Goal: Task Accomplishment & Management: Use online tool/utility

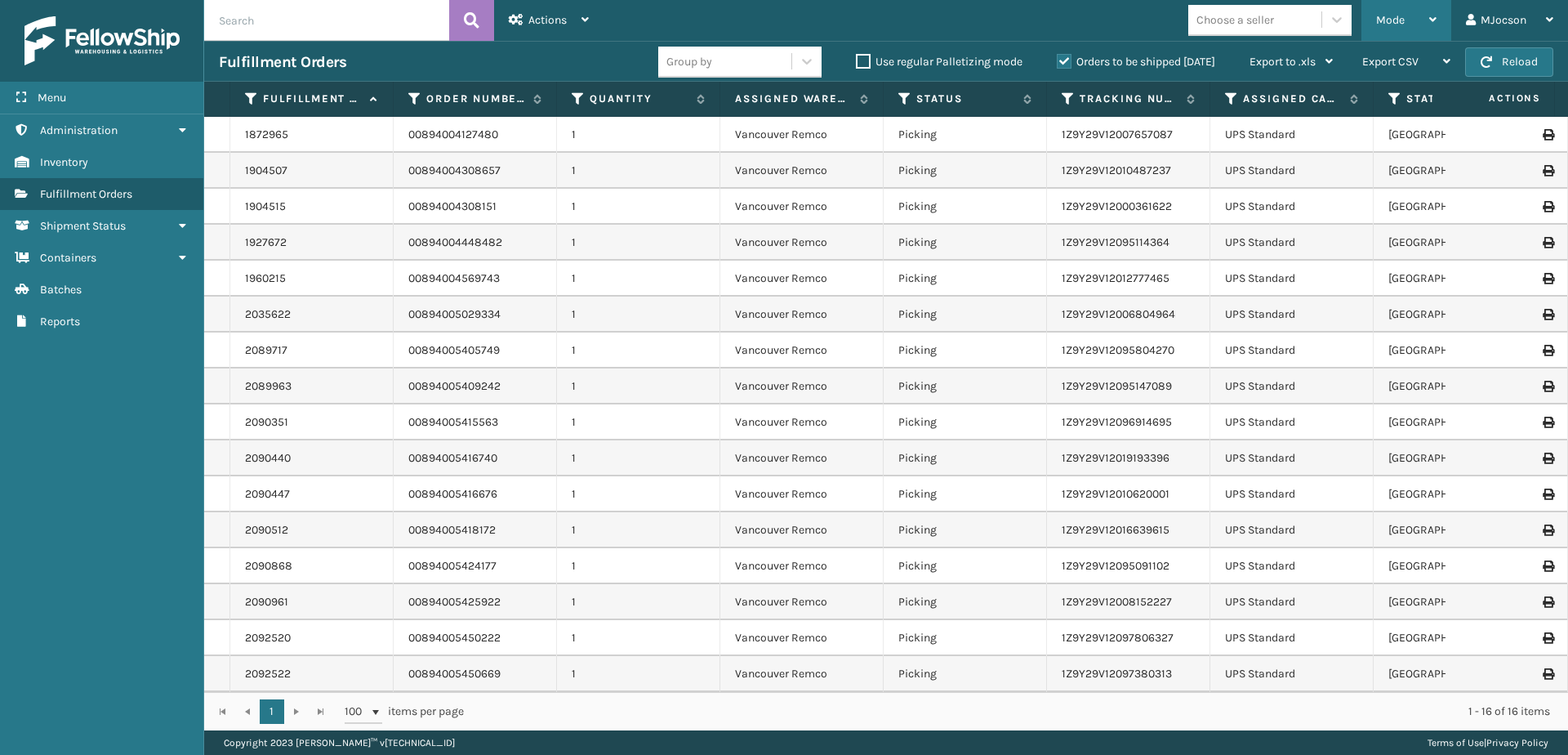
click at [1382, 24] on span "Mode" at bounding box center [1390, 20] width 29 height 14
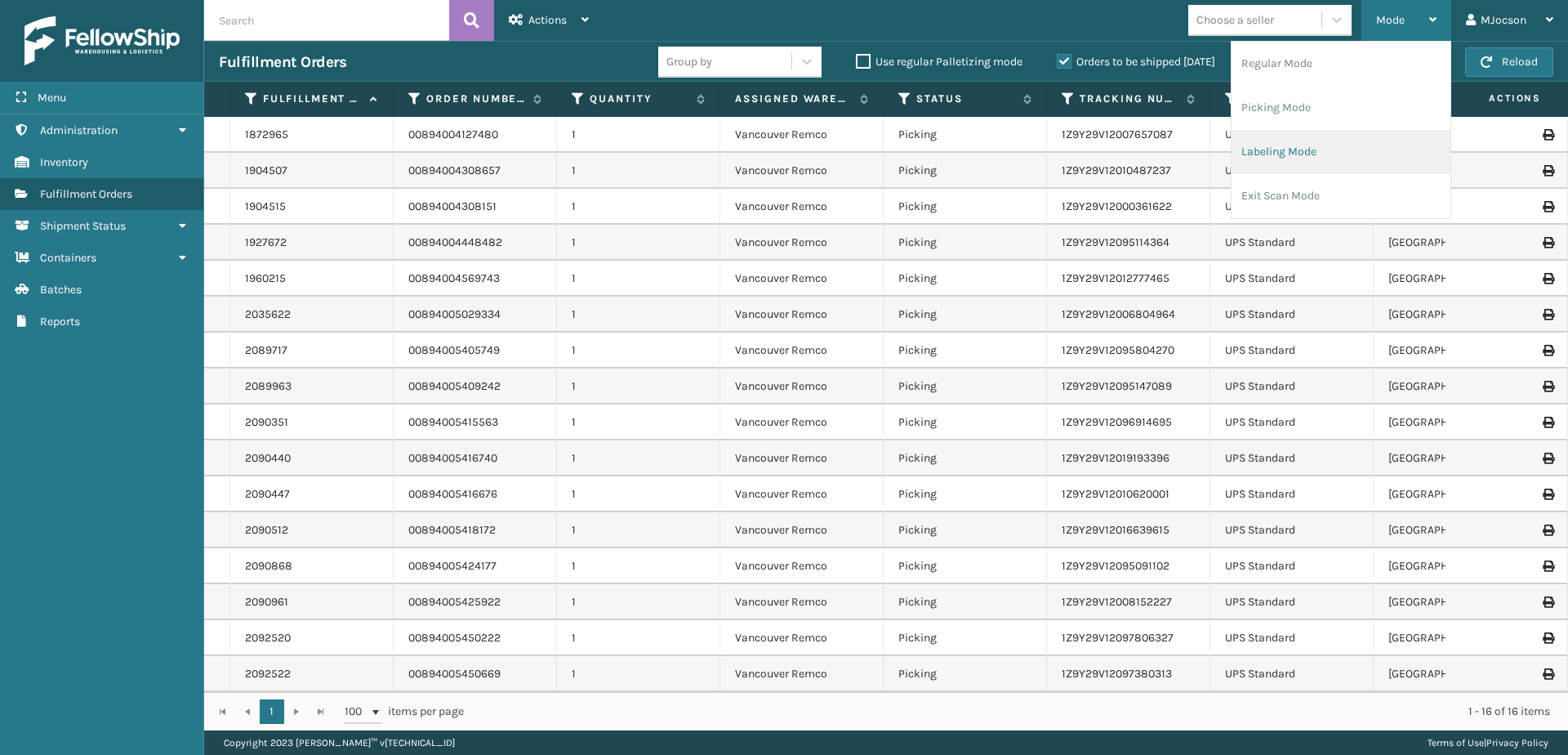
click at [1301, 161] on li "Labeling Mode" at bounding box center [1341, 152] width 219 height 44
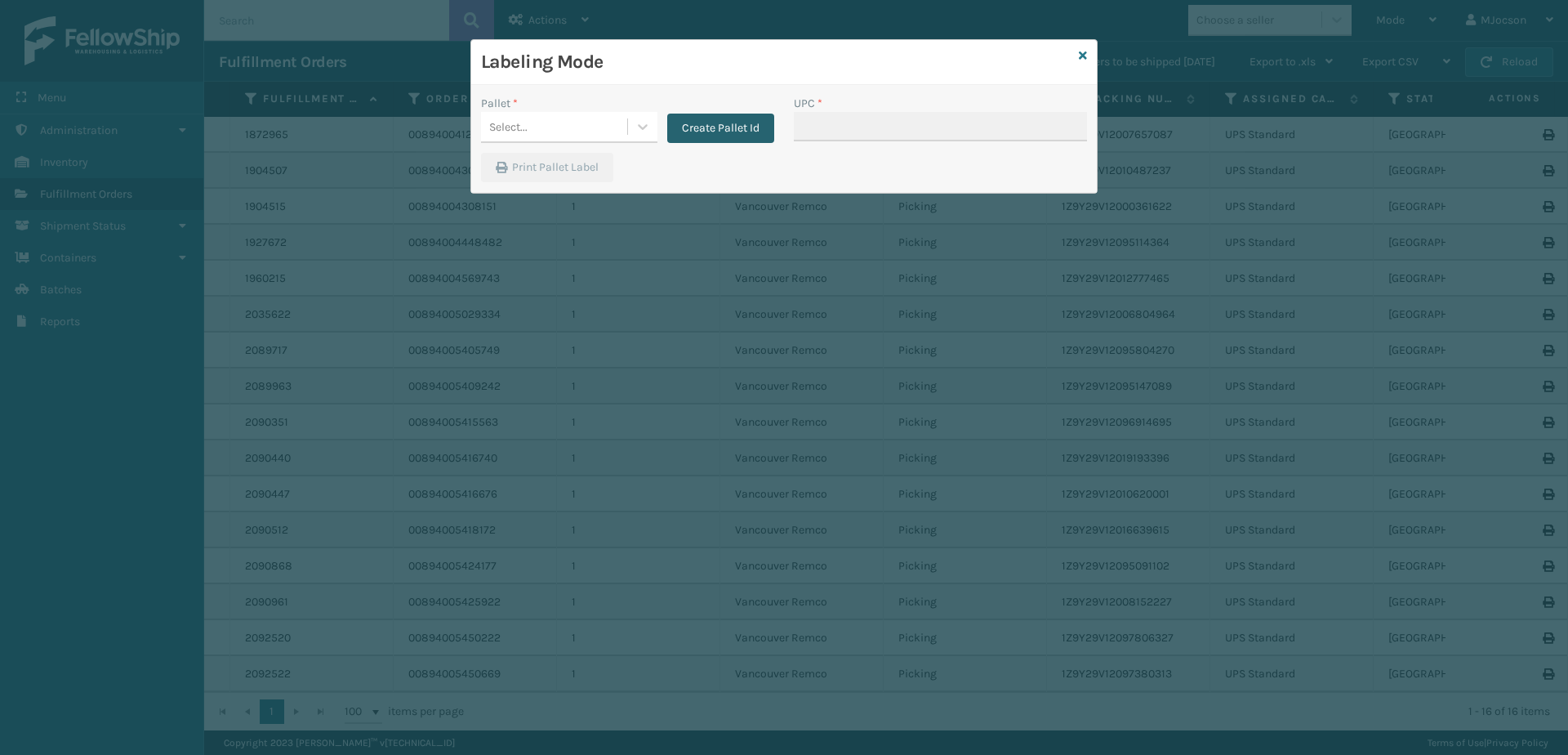
click at [738, 131] on button "Create Pallet Id" at bounding box center [721, 128] width 107 height 30
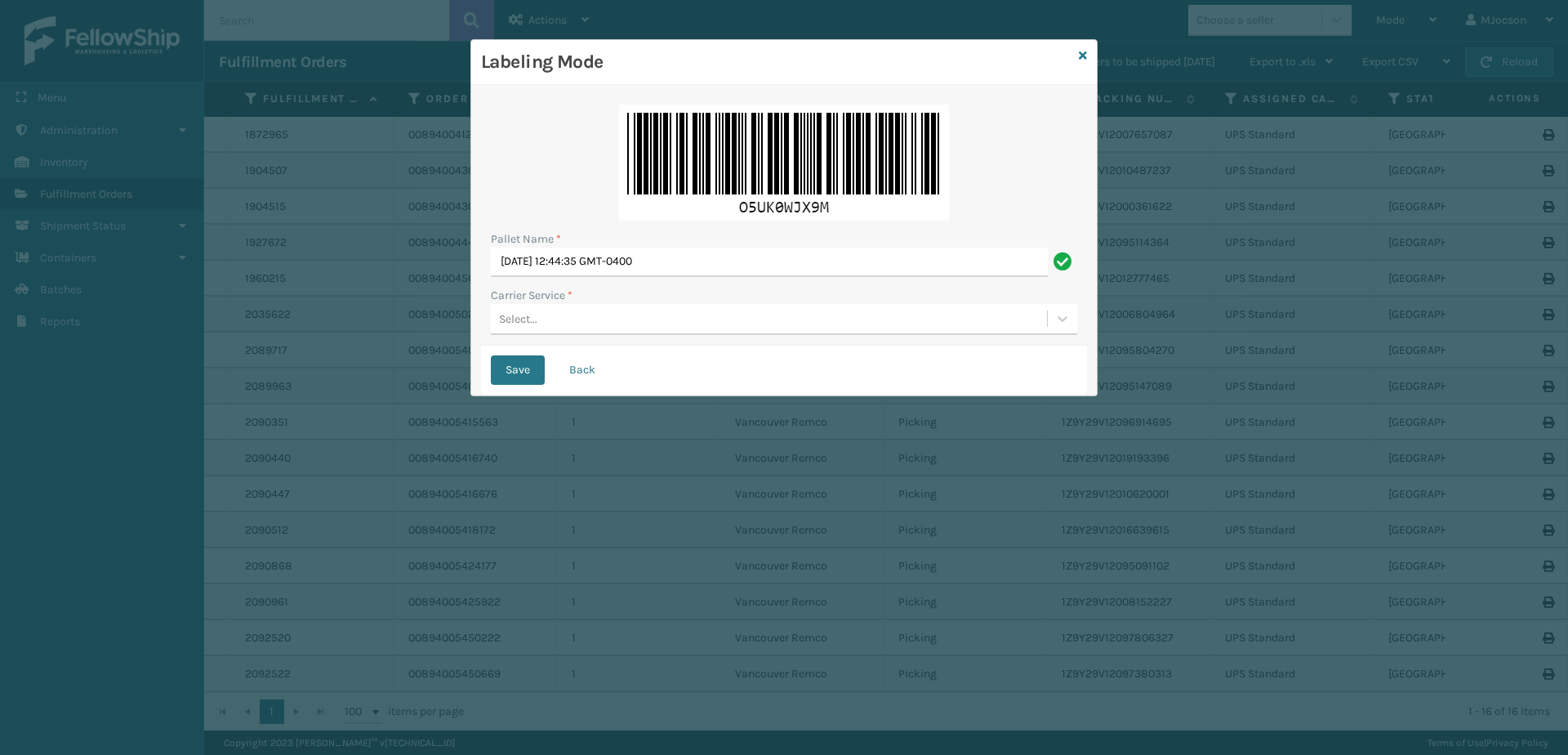
click at [519, 310] on div "Select..." at bounding box center [517, 319] width 38 height 17
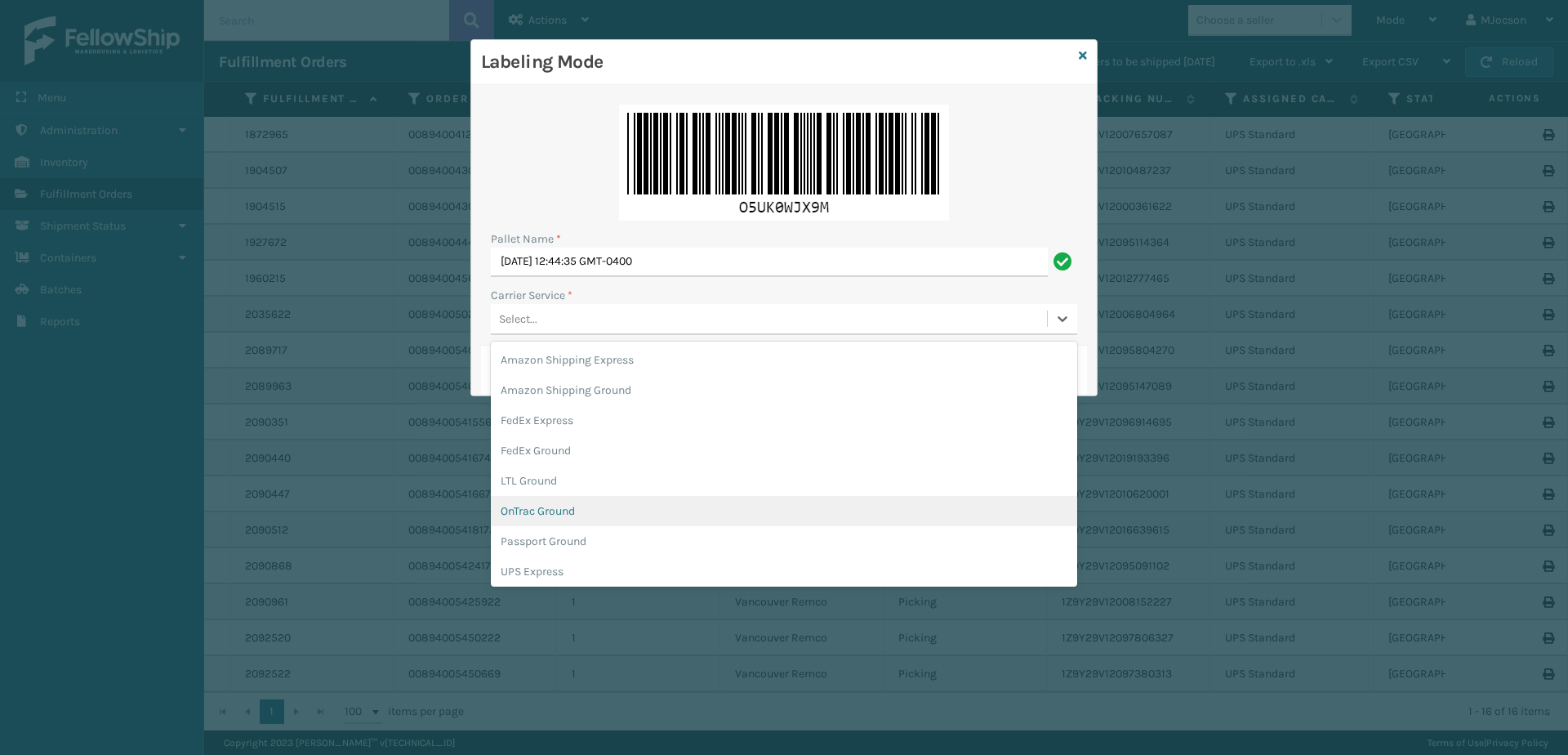
scroll to position [81, 0]
click at [526, 523] on div "UPS Ground" at bounding box center [784, 520] width 586 height 31
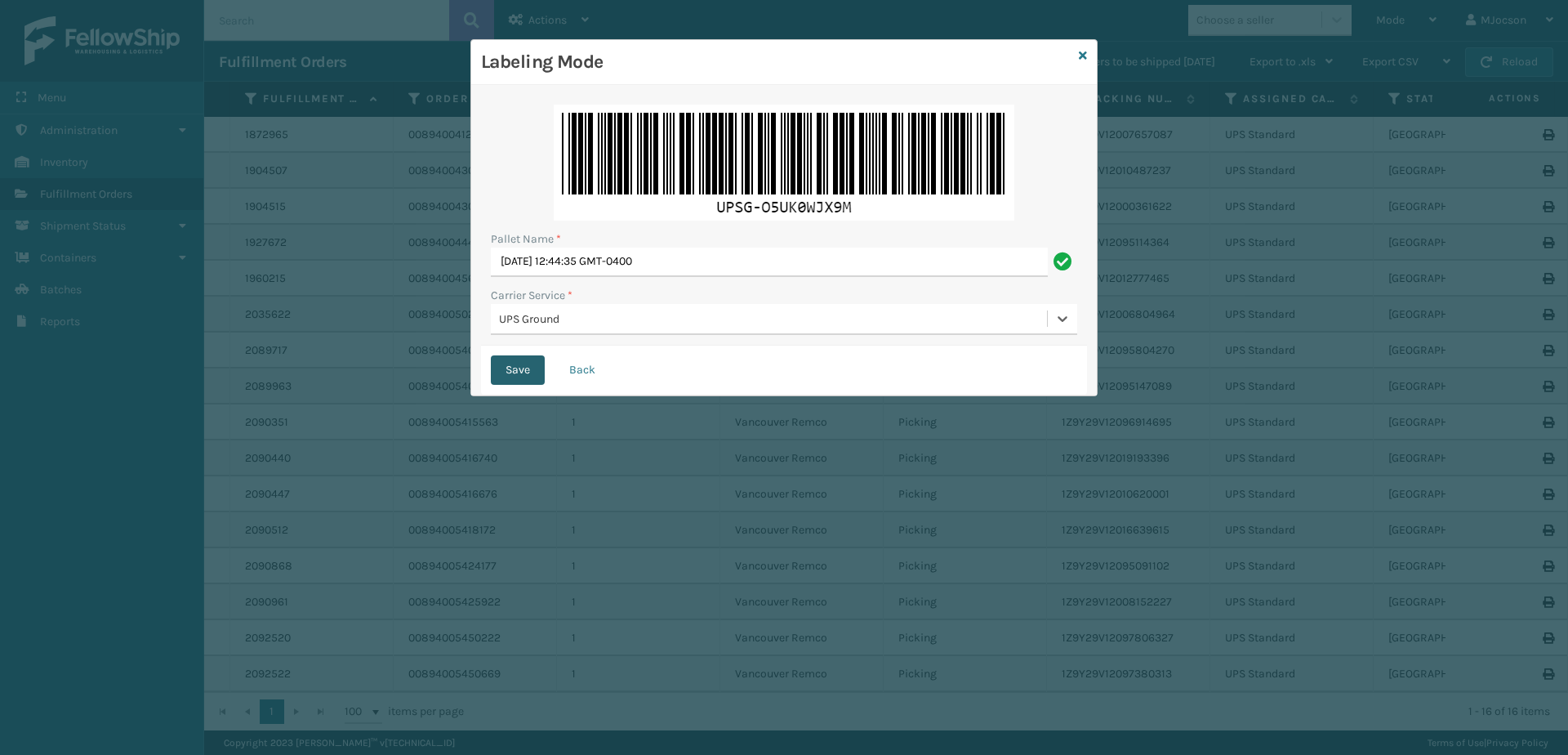
click at [511, 367] on button "Save" at bounding box center [518, 370] width 54 height 30
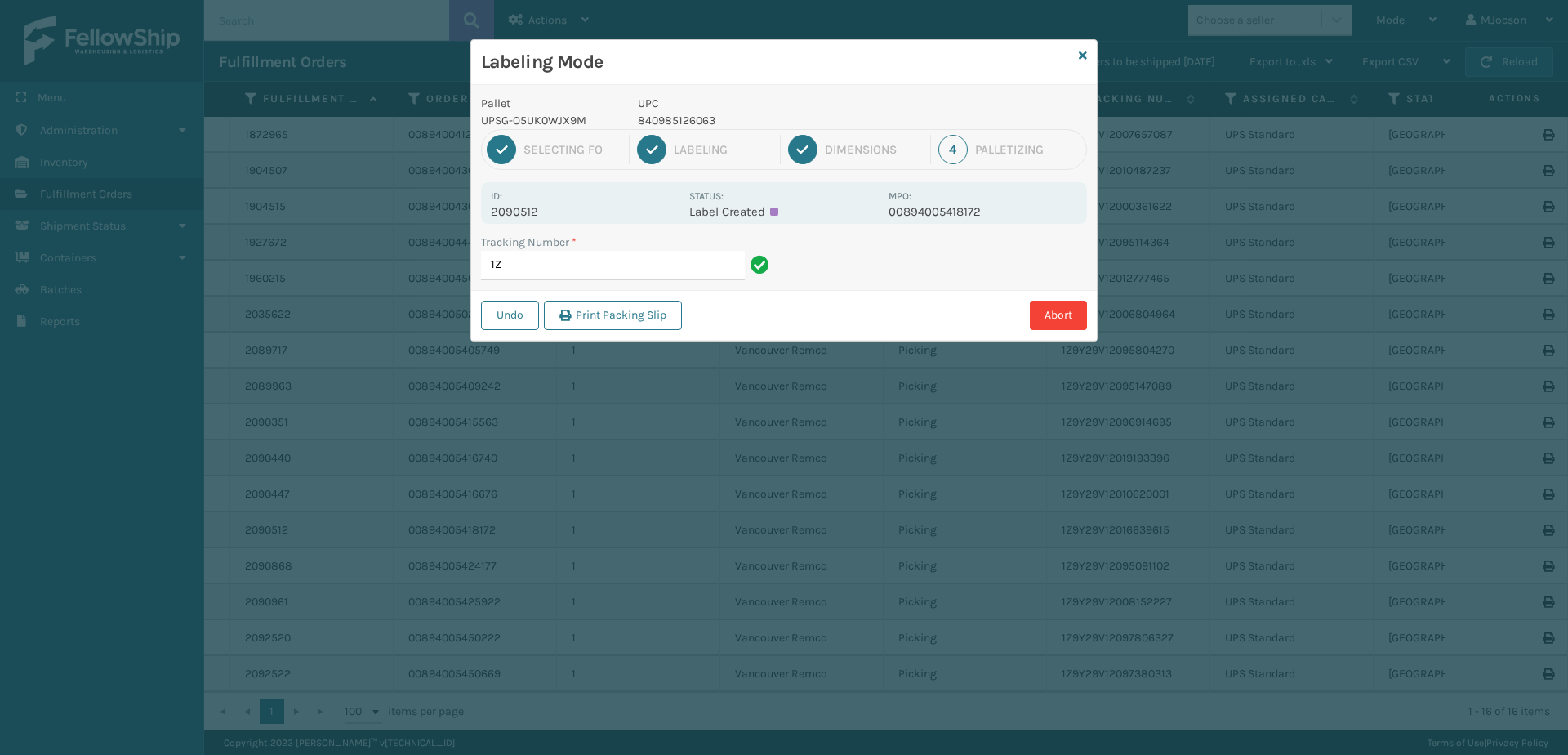
type input "1"
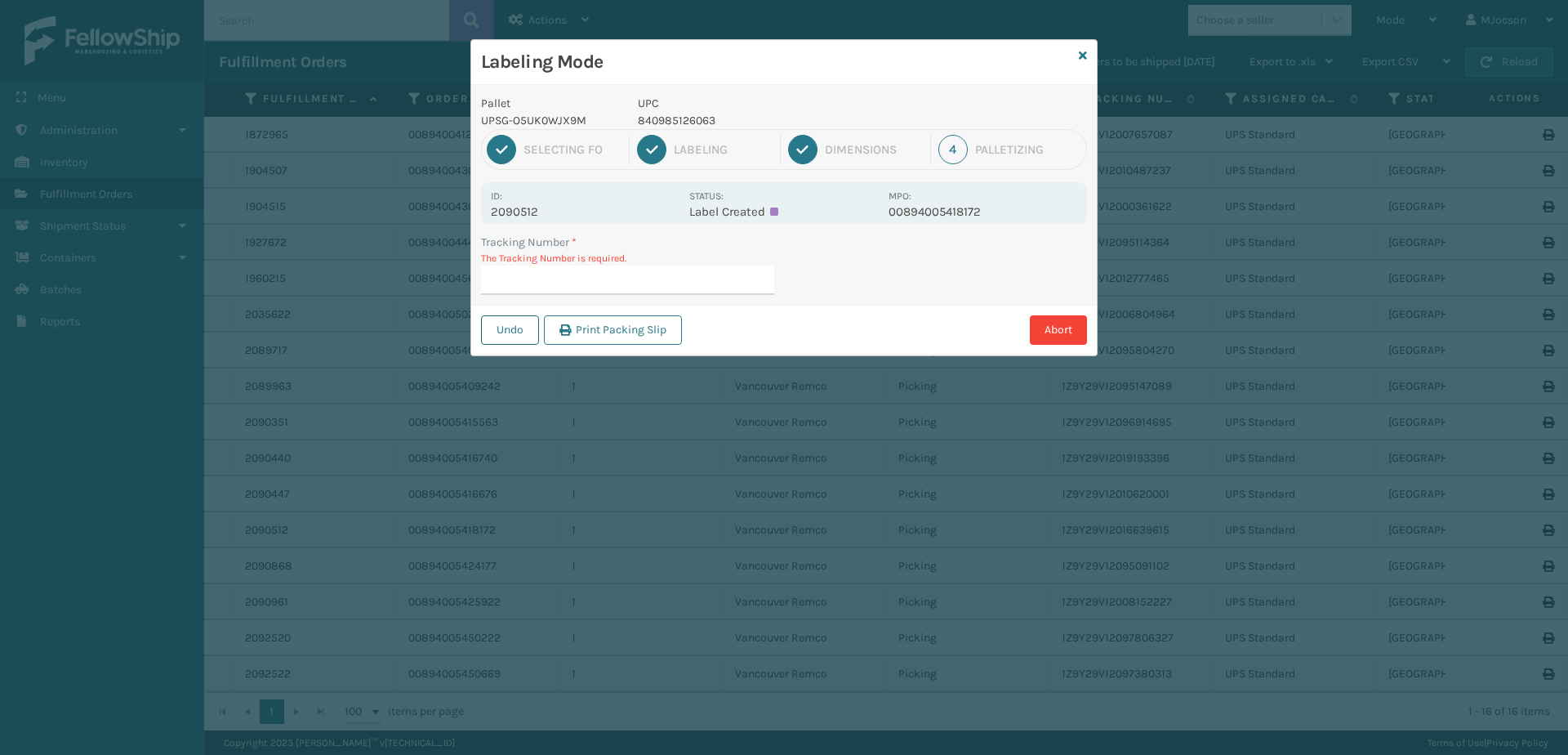
click at [502, 327] on button "Undo" at bounding box center [510, 330] width 58 height 30
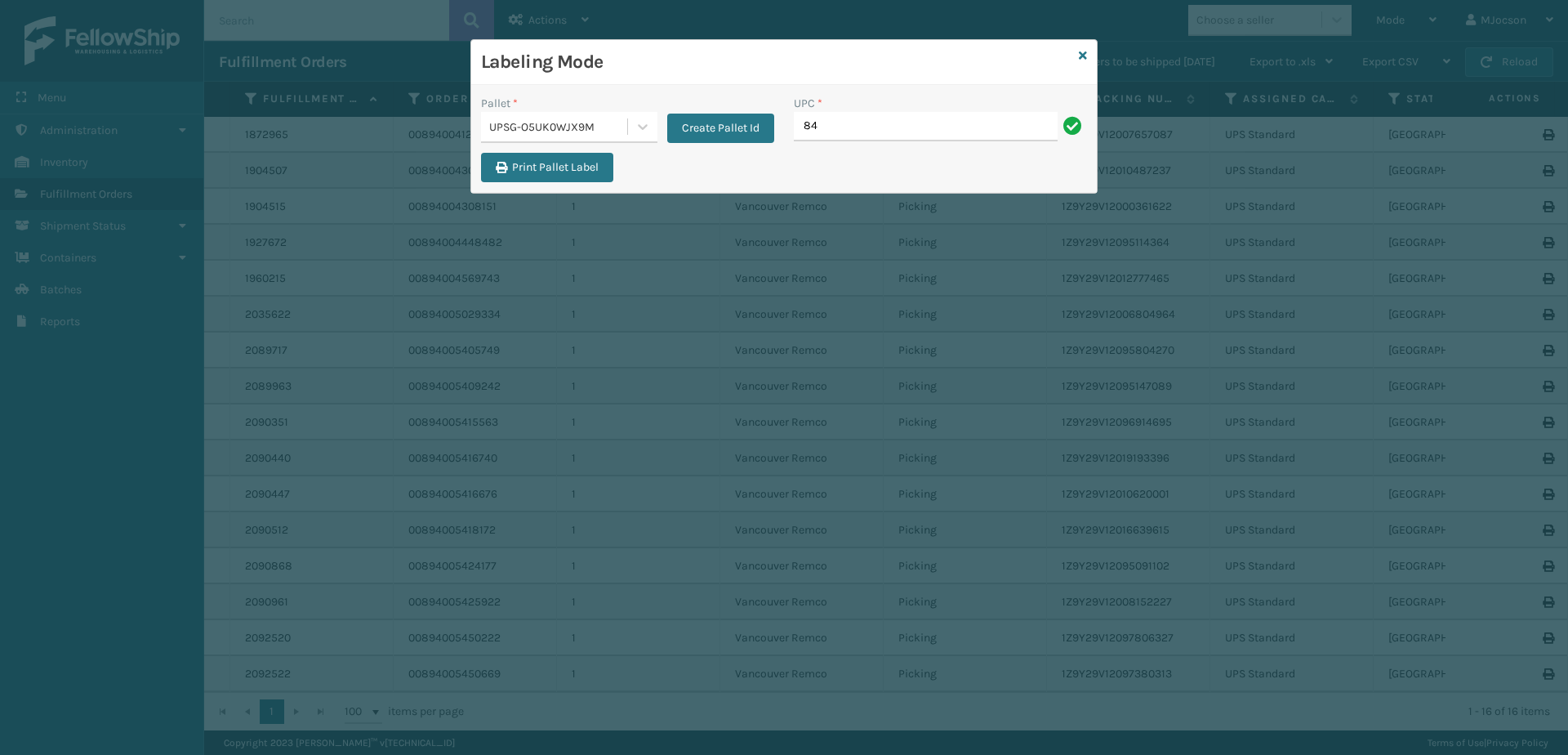
type input "8"
click at [1086, 55] on icon at bounding box center [1083, 55] width 8 height 11
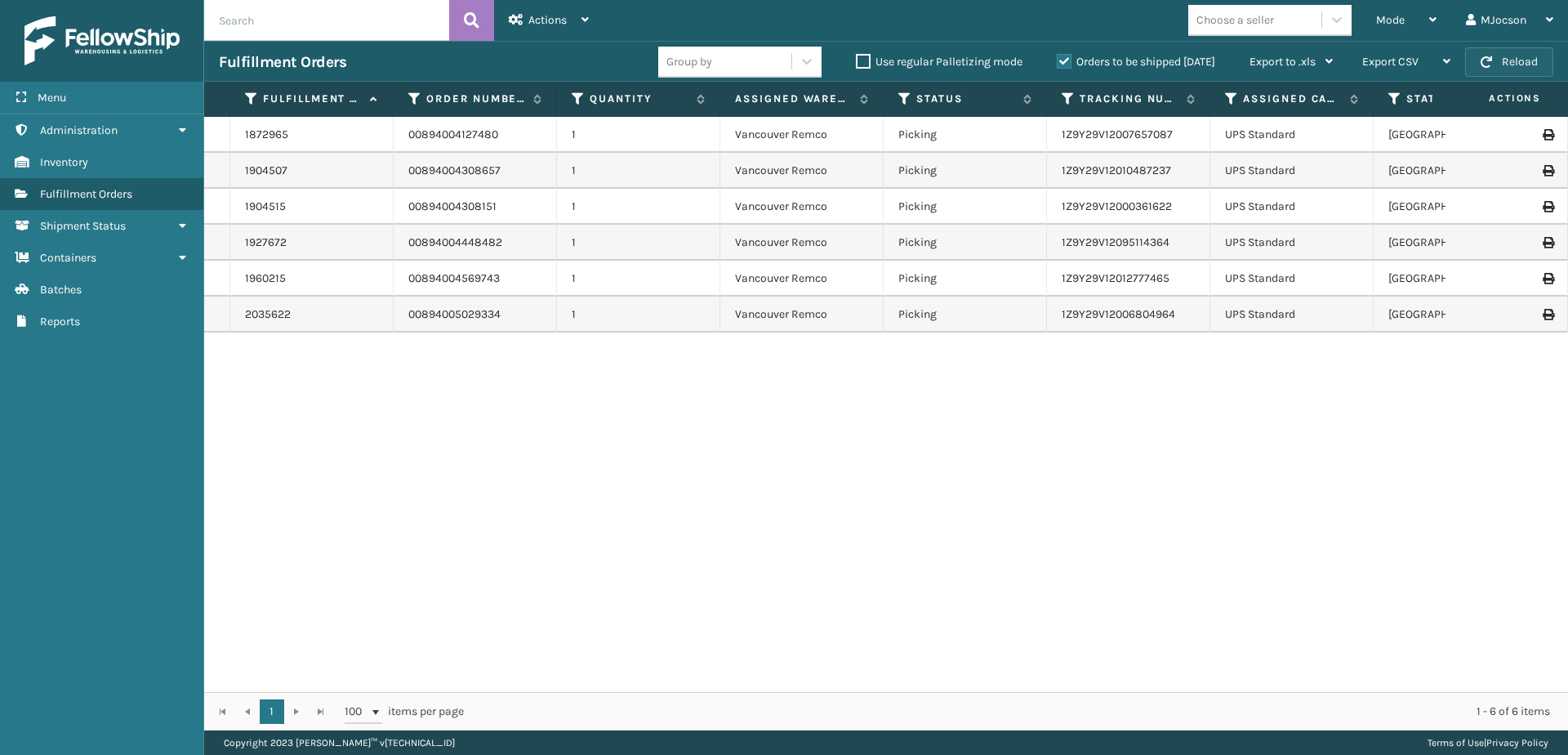
click at [1497, 62] on button "Reload" at bounding box center [1509, 62] width 88 height 30
click at [1390, 20] on span "Mode" at bounding box center [1390, 20] width 29 height 14
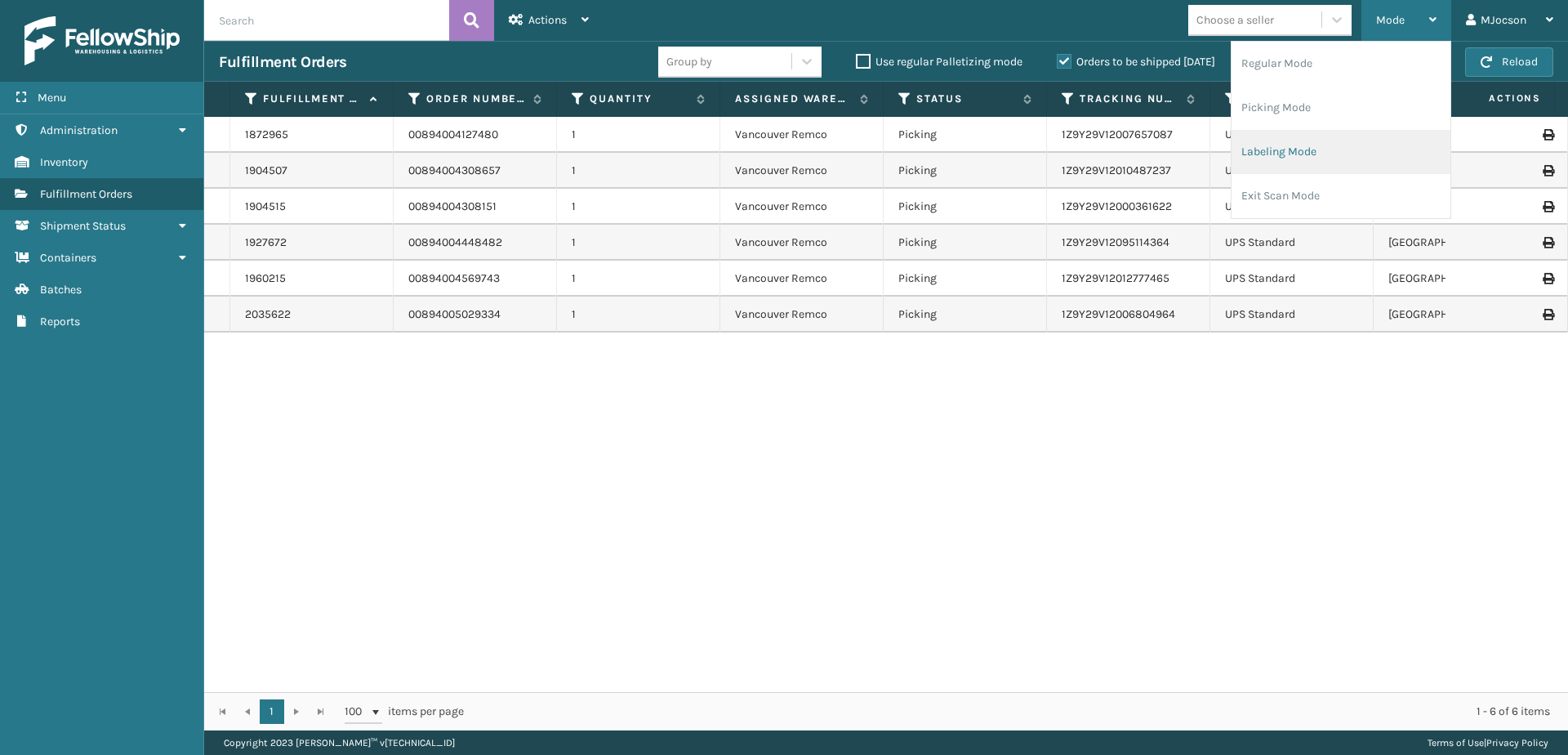
click at [1297, 159] on li "Labeling Mode" at bounding box center [1341, 152] width 219 height 44
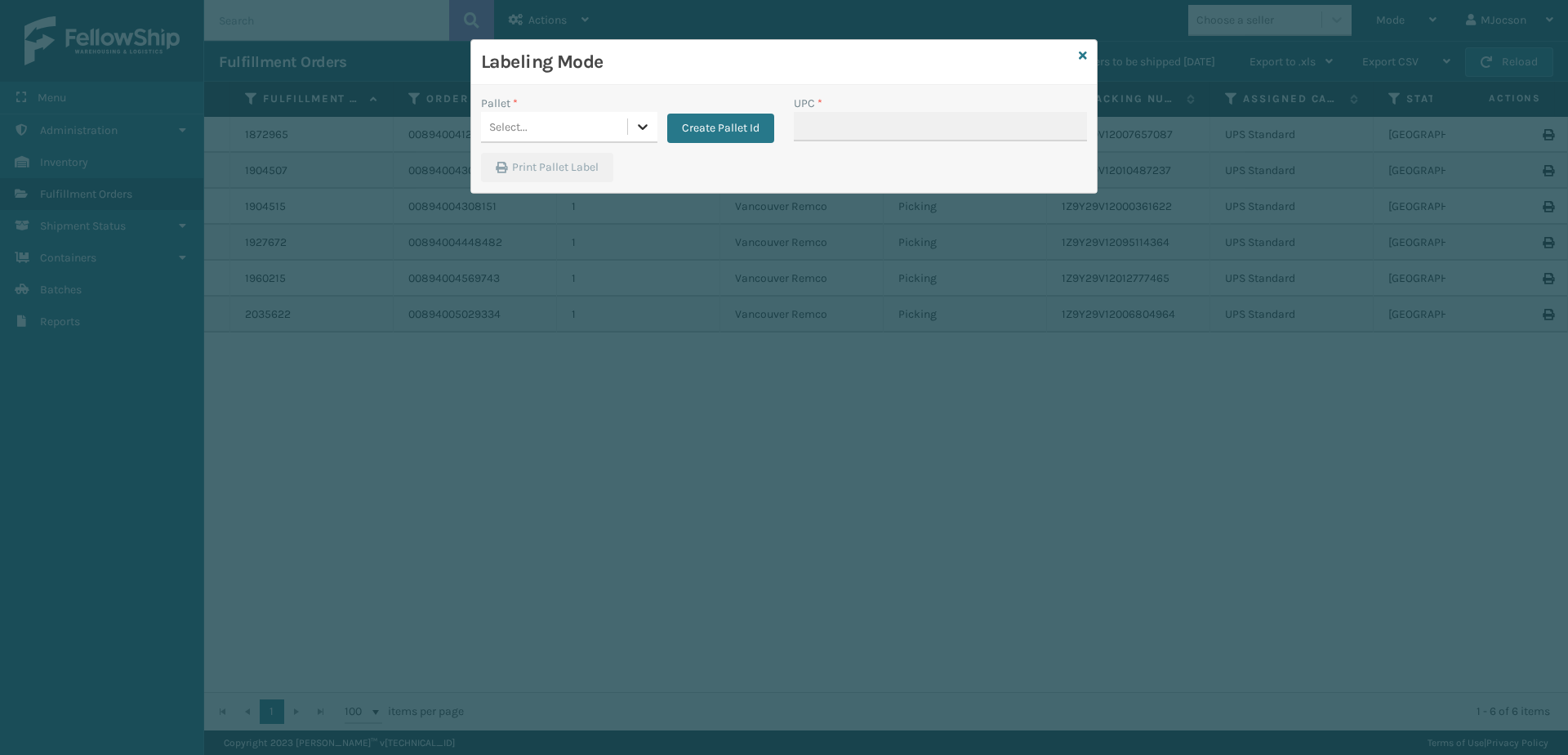
click at [638, 125] on icon at bounding box center [642, 126] width 16 height 16
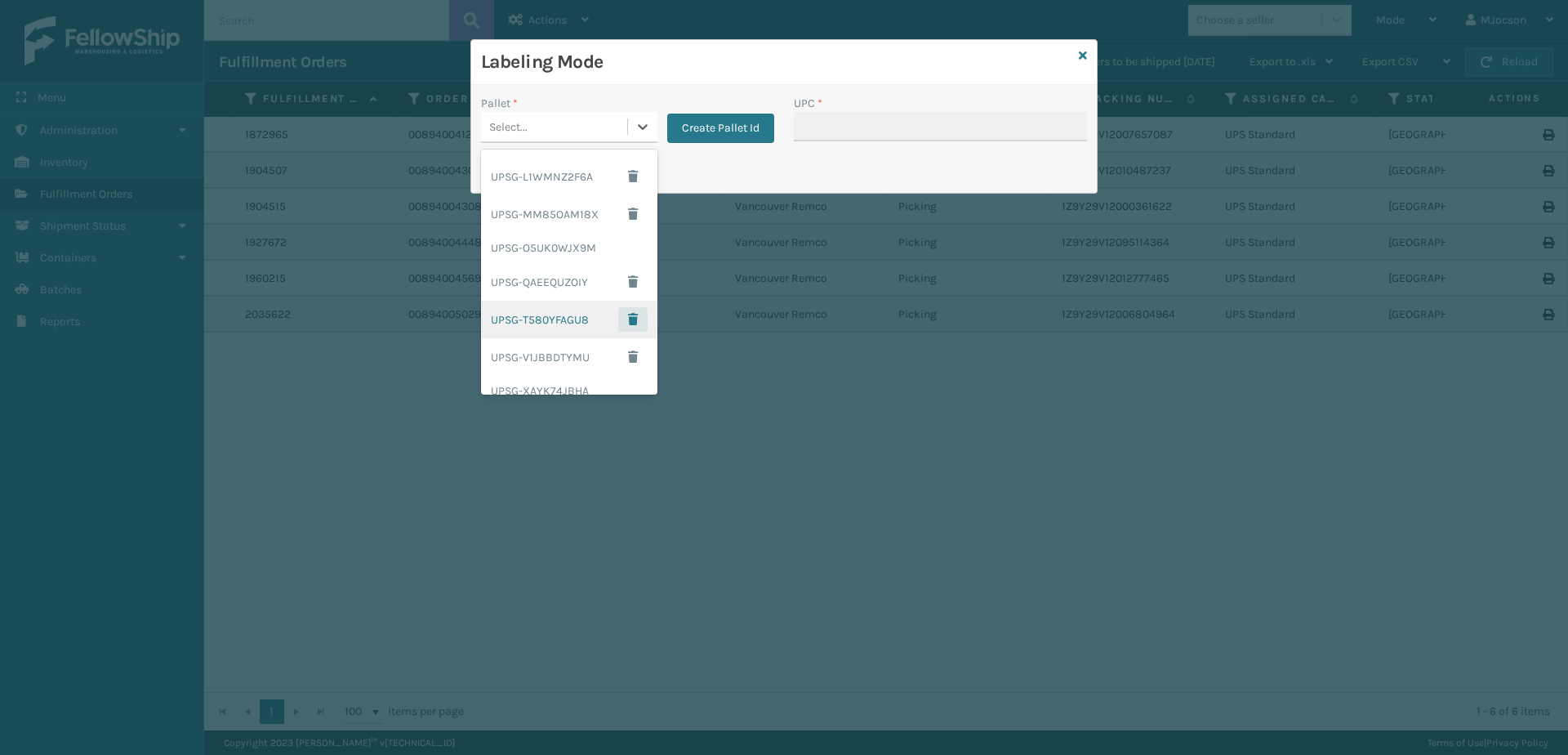
scroll to position [222, 0]
click at [561, 254] on div "UPSG-O5UK0WJX9M" at bounding box center [569, 246] width 176 height 31
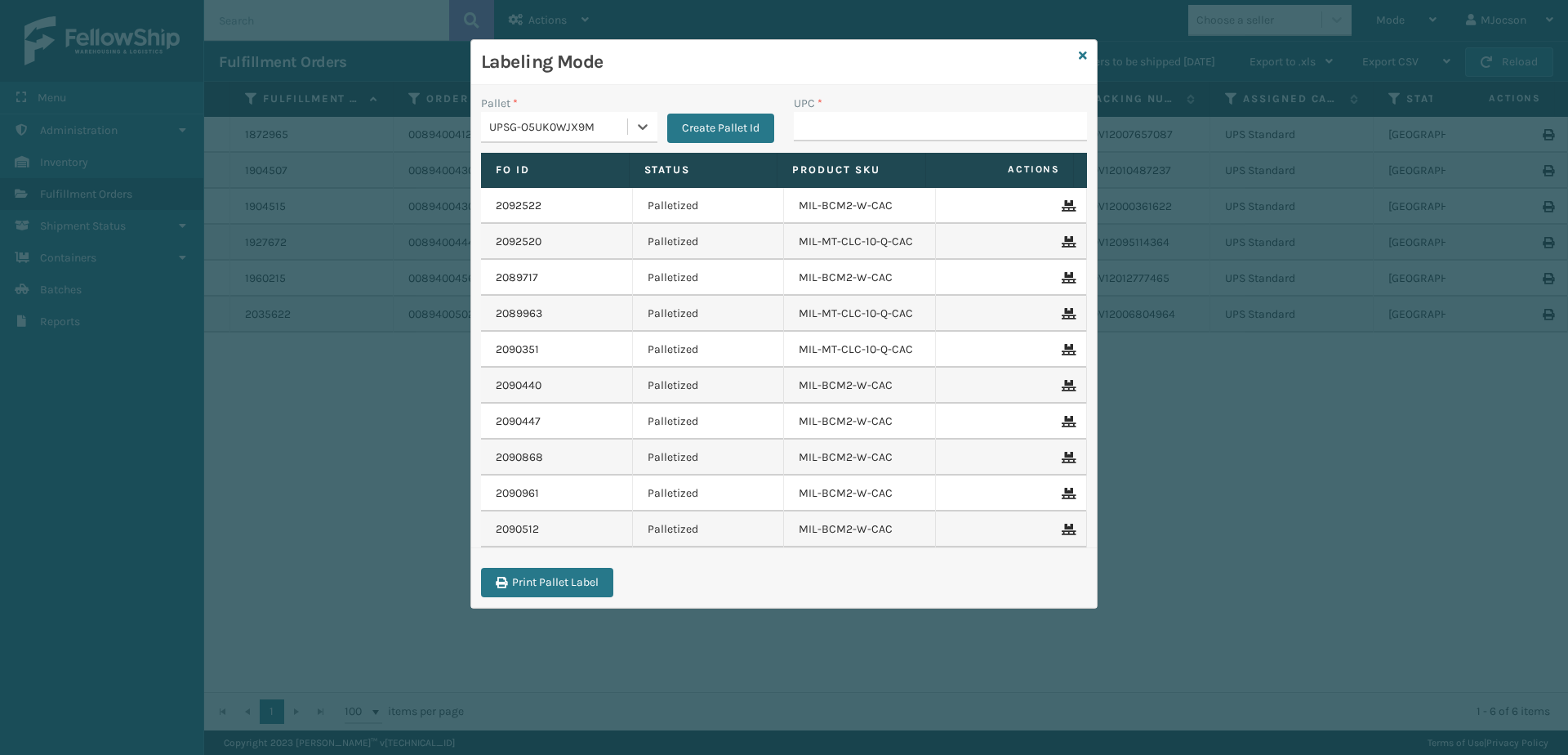
click at [1091, 59] on div "Labeling Mode" at bounding box center [784, 62] width 626 height 45
click at [1085, 55] on icon at bounding box center [1083, 55] width 8 height 11
